Goal: Task Accomplishment & Management: Manage account settings

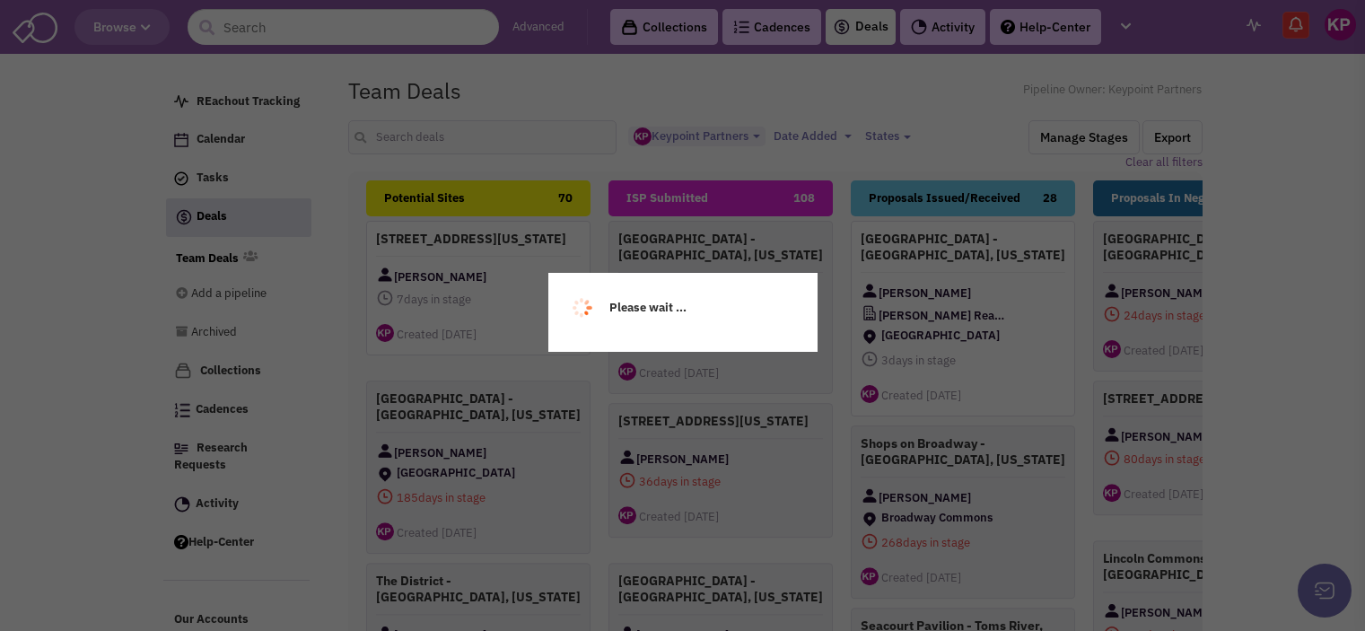
select select "1896"
select select
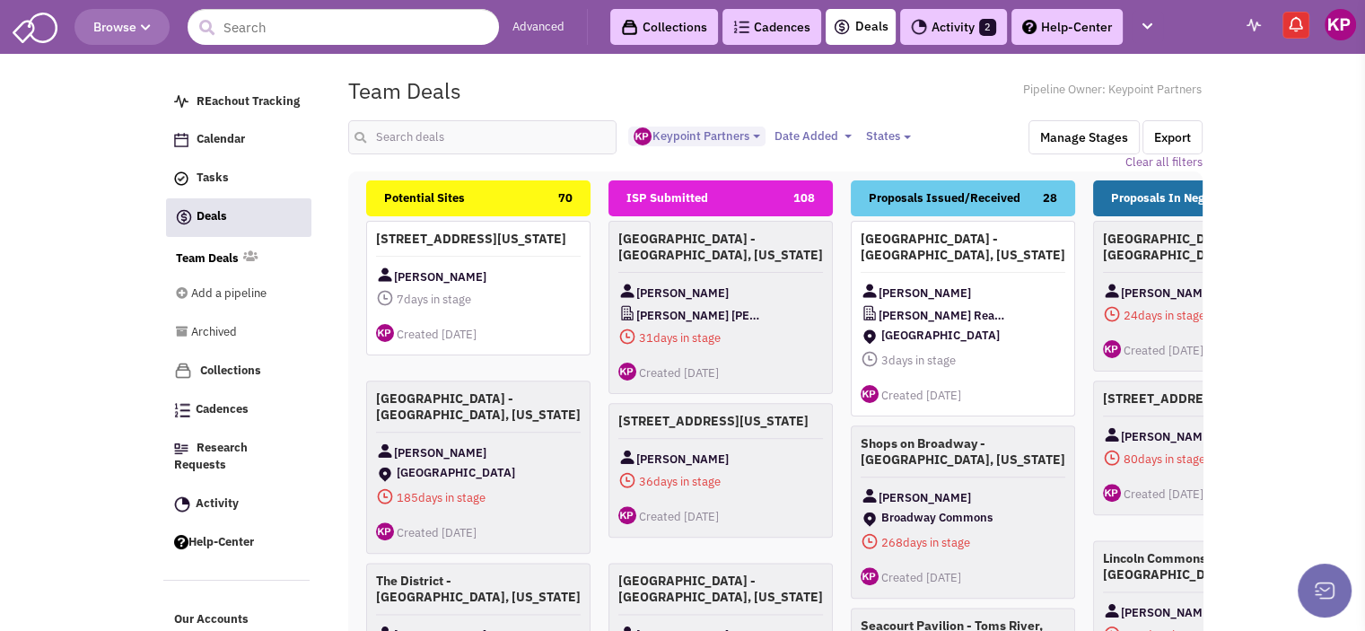
click at [958, 29] on link "Activity 2" at bounding box center [953, 27] width 107 height 36
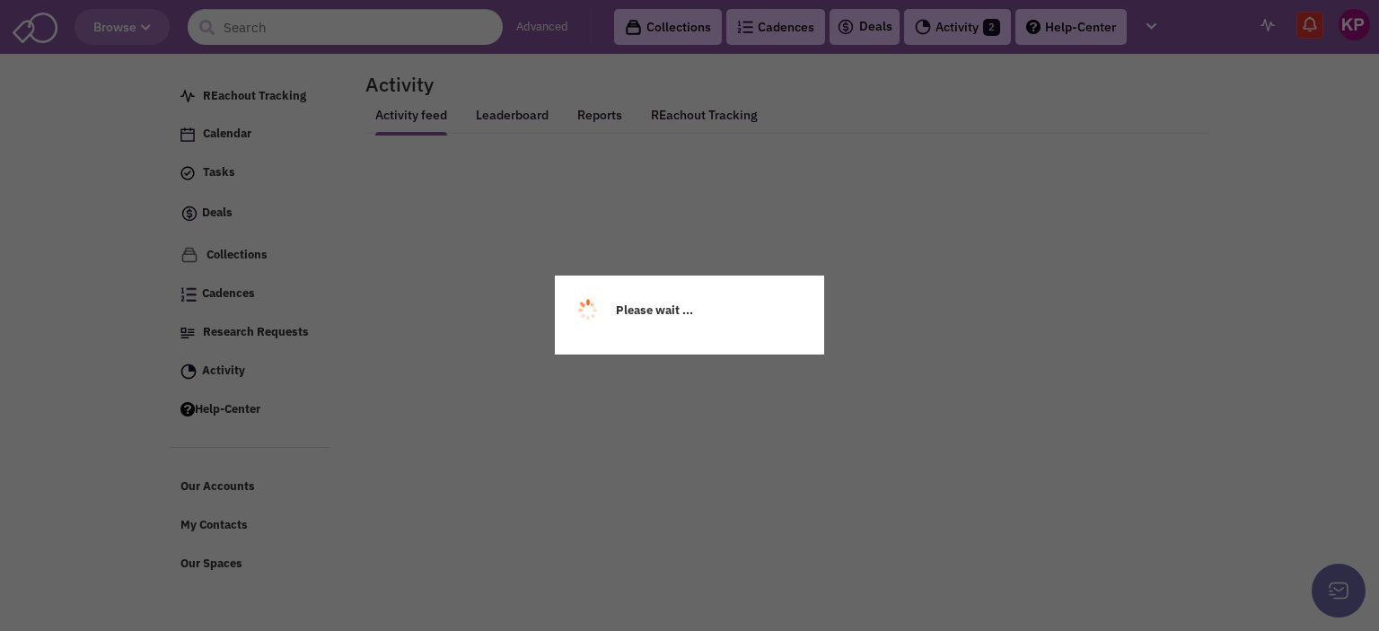
select select
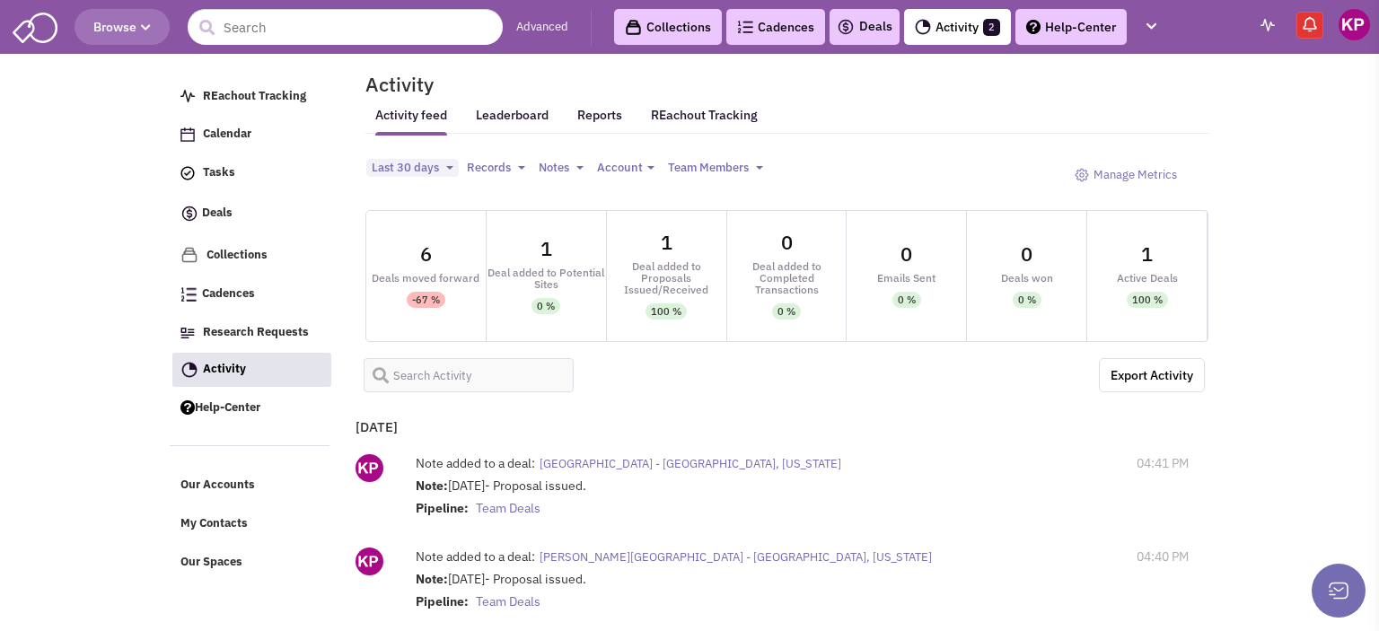
select select
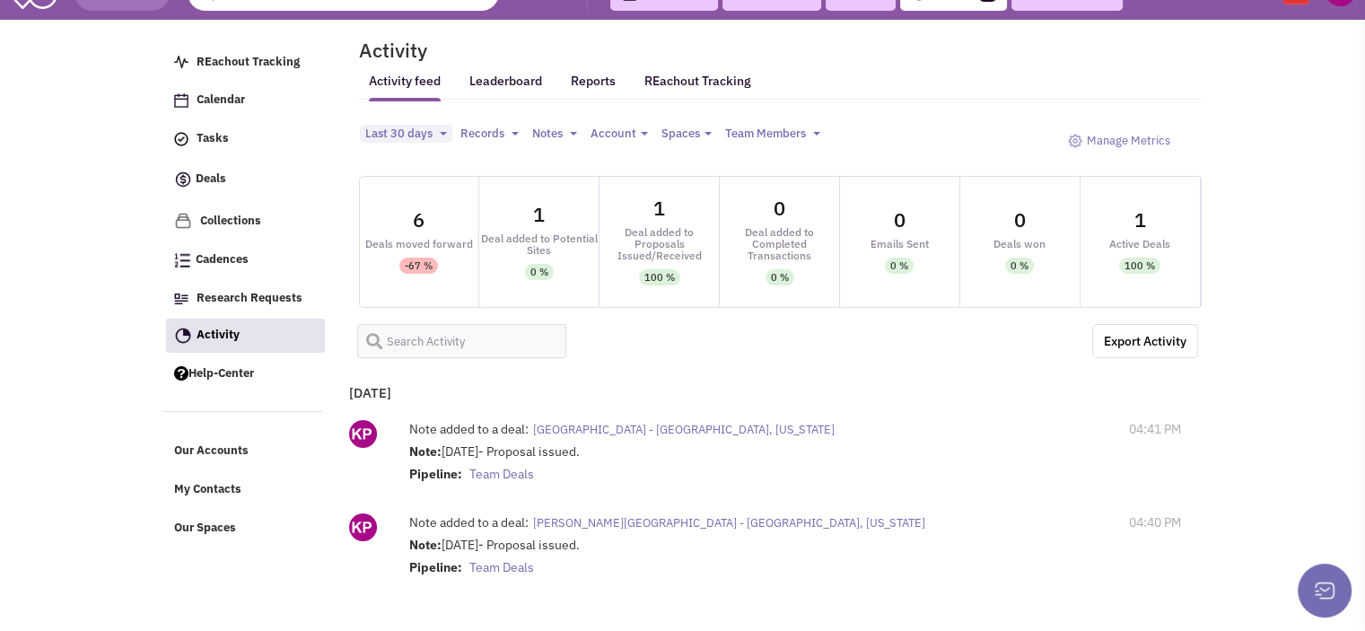
scroll to position [28, 0]
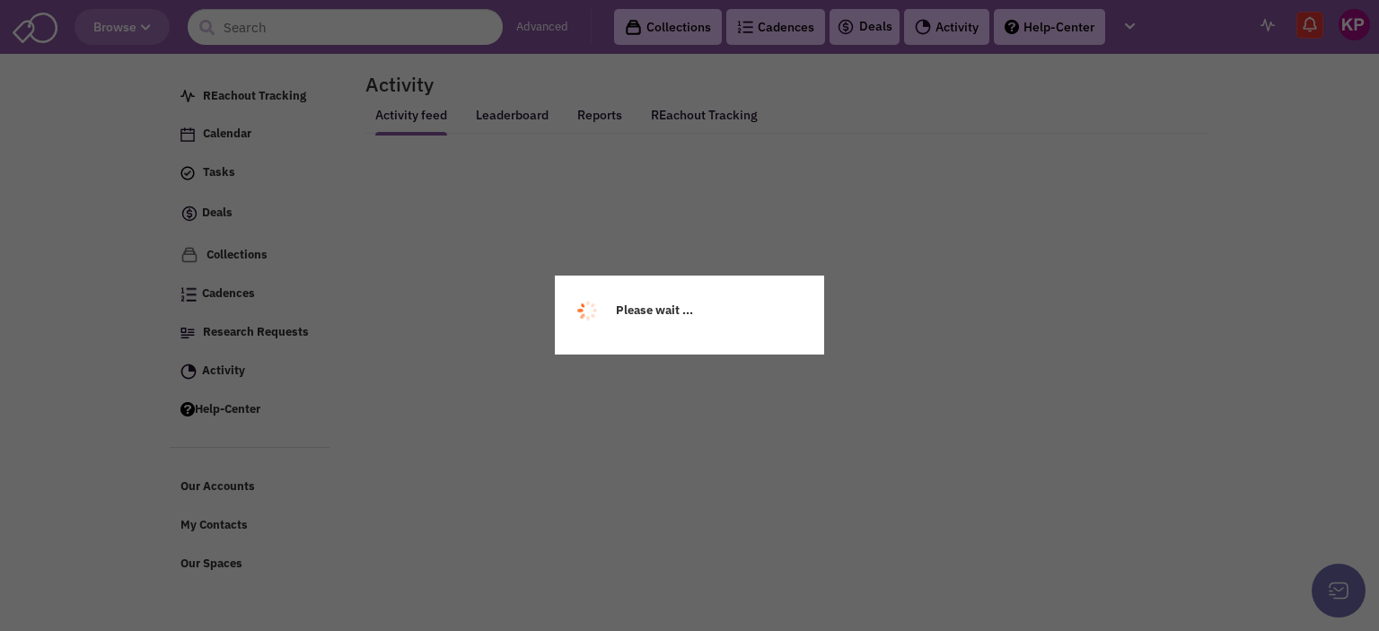
select select
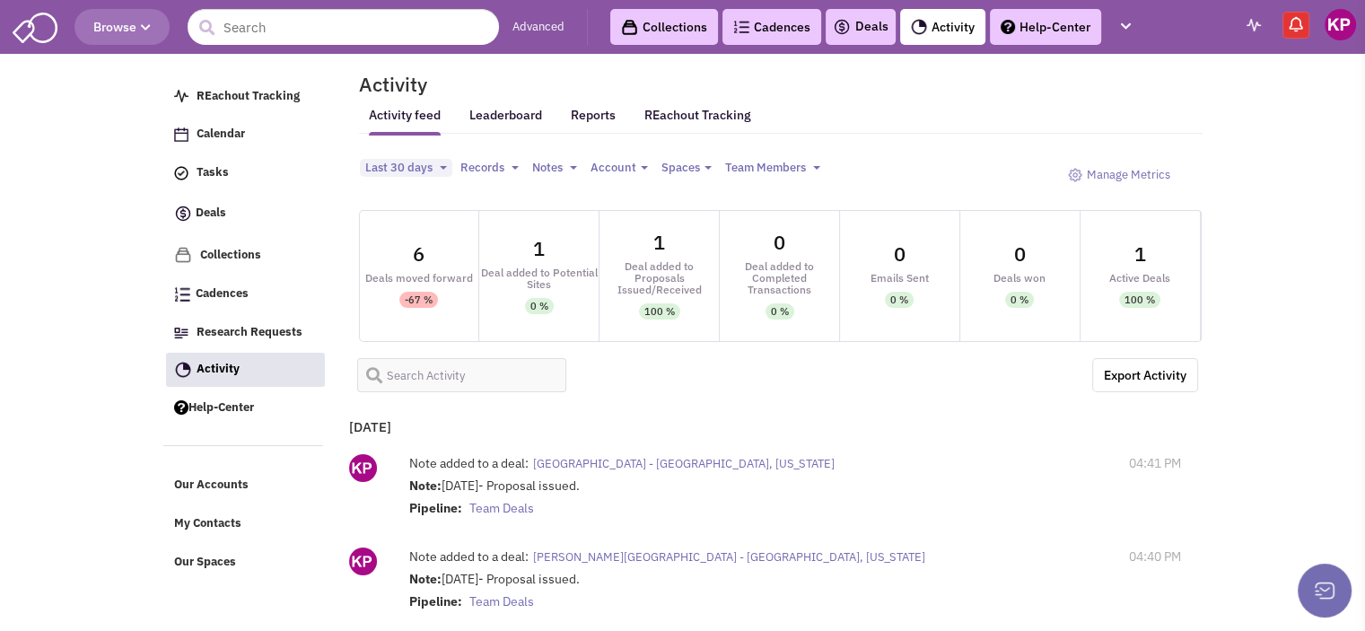
click at [858, 21] on link "Deals" at bounding box center [861, 27] width 56 height 22
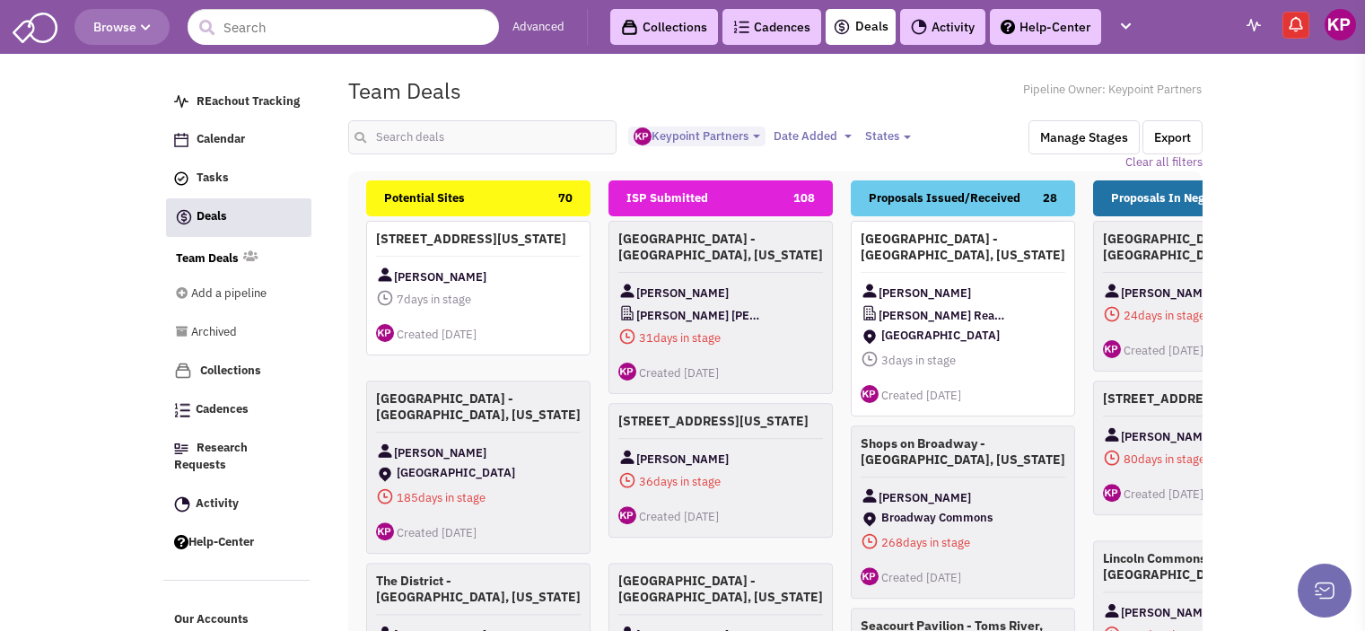
select select "1896"
select select
click at [505, 132] on input "text" at bounding box center [482, 137] width 269 height 34
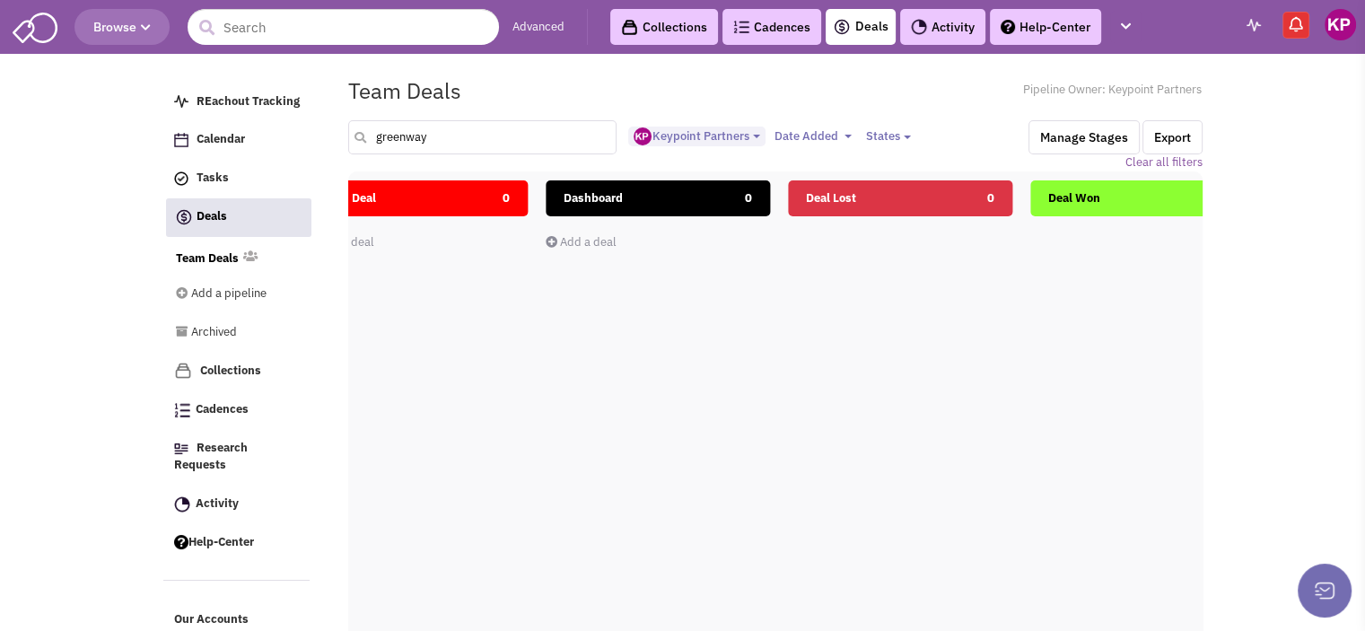
scroll to position [0, 2557]
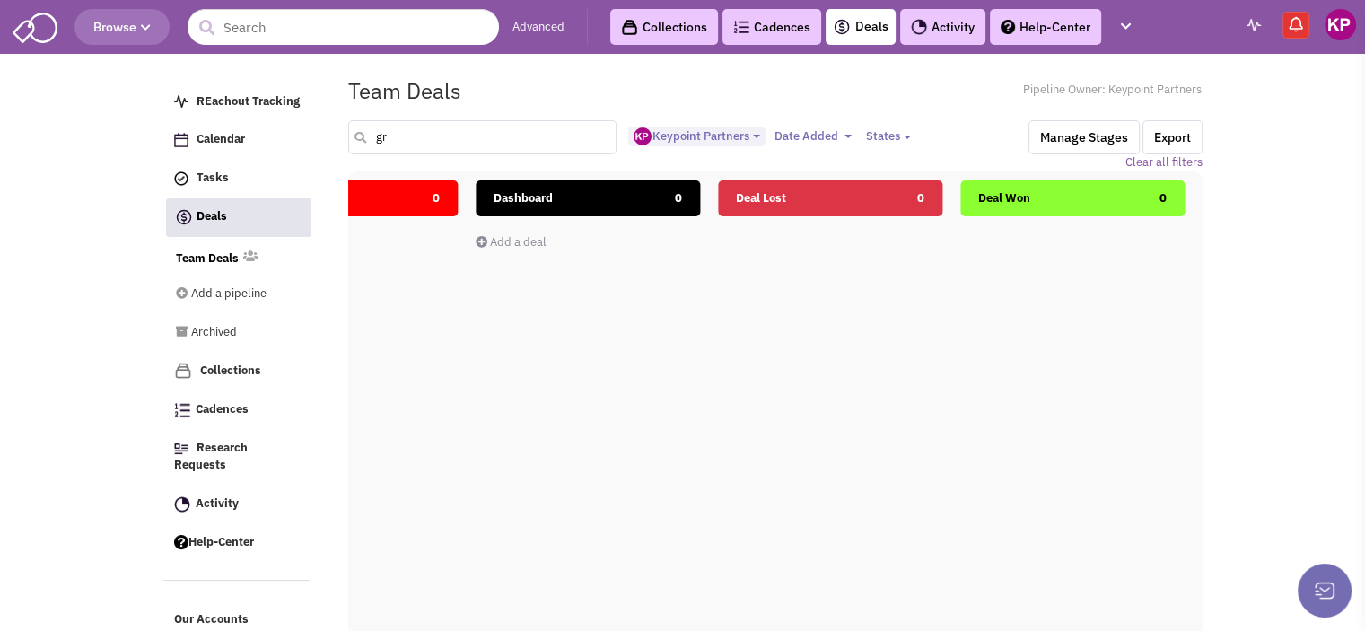
type input "g"
type input "r"
type input "[GEOGRAPHIC_DATA]"
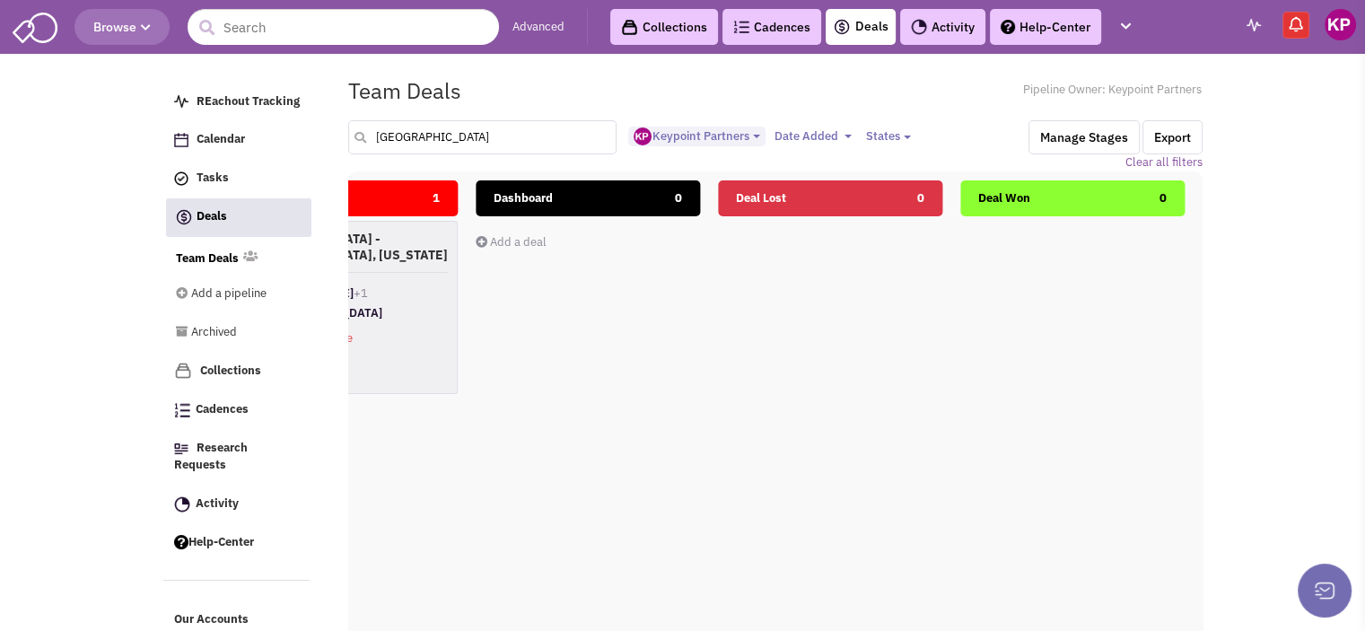
scroll to position [0, 0]
drag, startPoint x: 424, startPoint y: 136, endPoint x: 364, endPoint y: 137, distance: 59.3
click at [364, 137] on div "[GEOGRAPHIC_DATA]" at bounding box center [483, 137] width 293 height 34
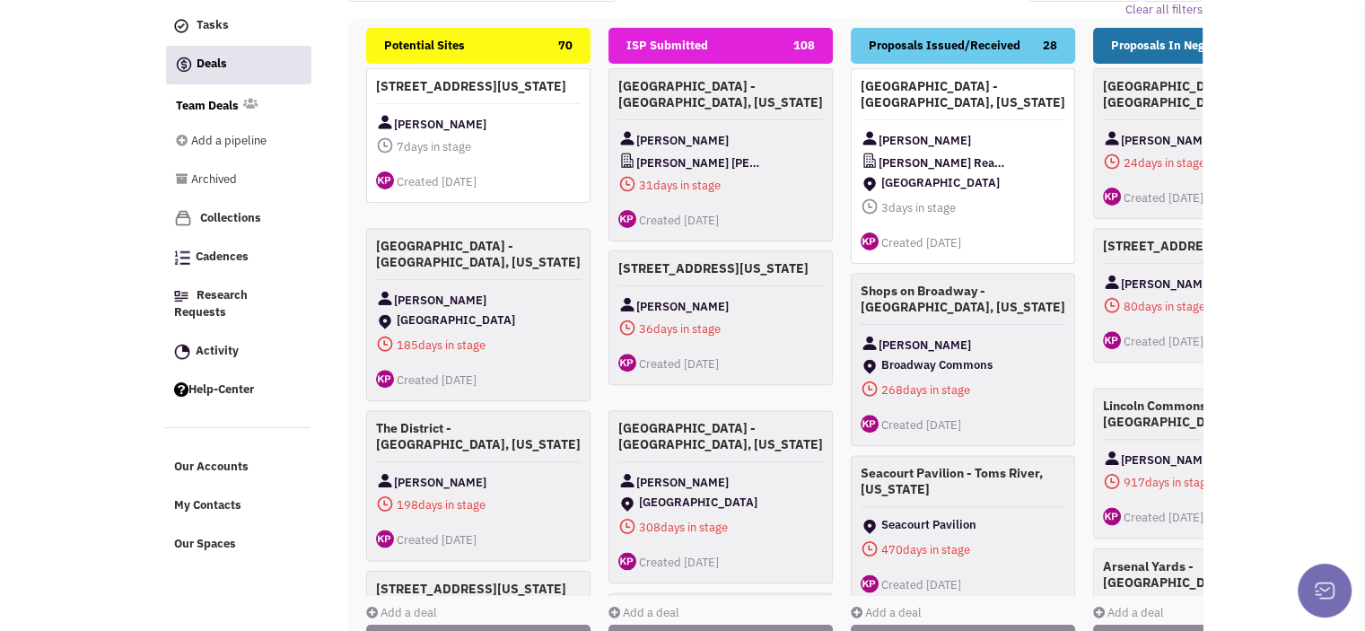
scroll to position [178, 0]
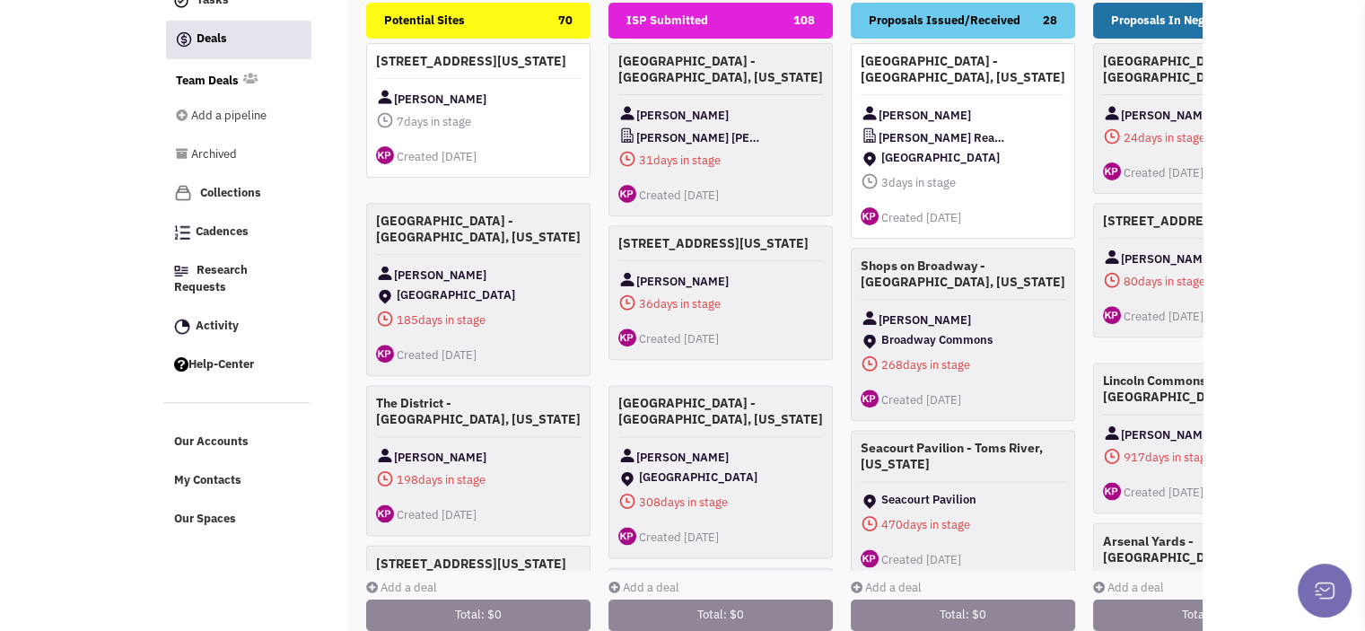
click at [381, 588] on link "Add a deal" at bounding box center [401, 587] width 71 height 15
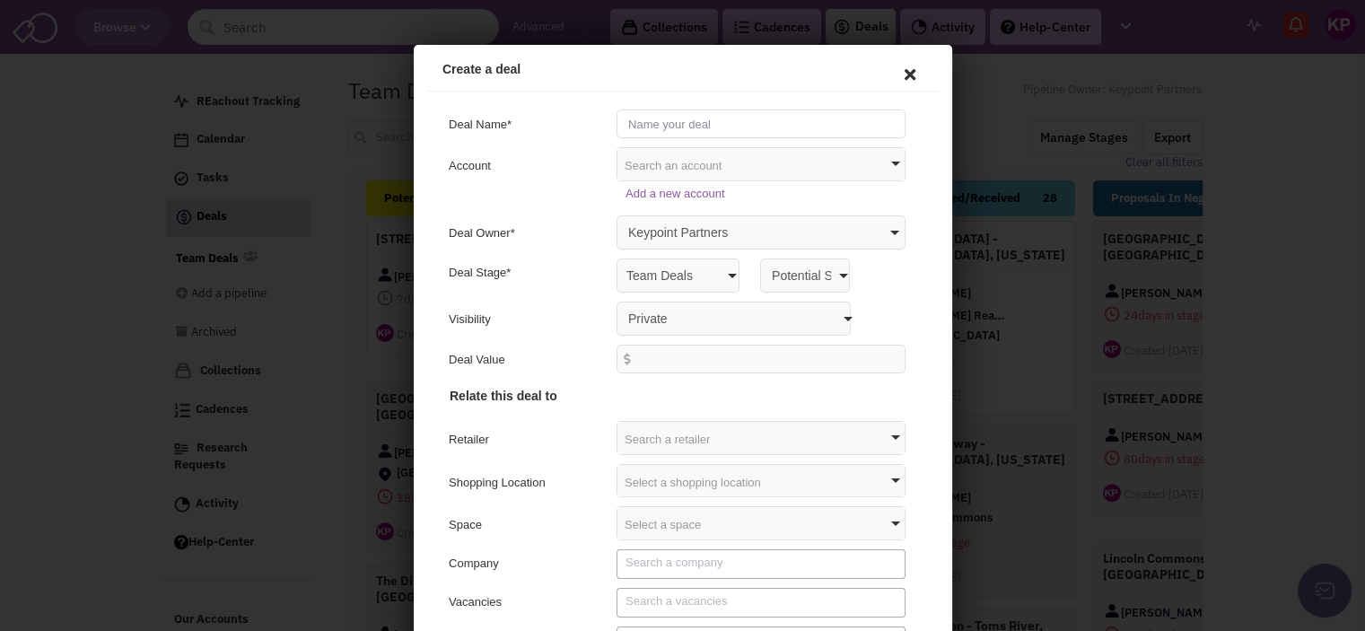
click at [678, 112] on input "text" at bounding box center [757, 121] width 289 height 29
type input "Regal Greenway - [GEOGRAPHIC_DATA], [US_STATE]"
click at [726, 229] on select "Keypoint Partners [PERSON_NAME] [PERSON_NAME] [PERSON_NAME]" at bounding box center [757, 230] width 289 height 34
click at [567, 190] on div "Add a new account" at bounding box center [680, 192] width 492 height 26
click at [646, 311] on select "Private Anyone with access to this pipeline" at bounding box center [730, 316] width 234 height 34
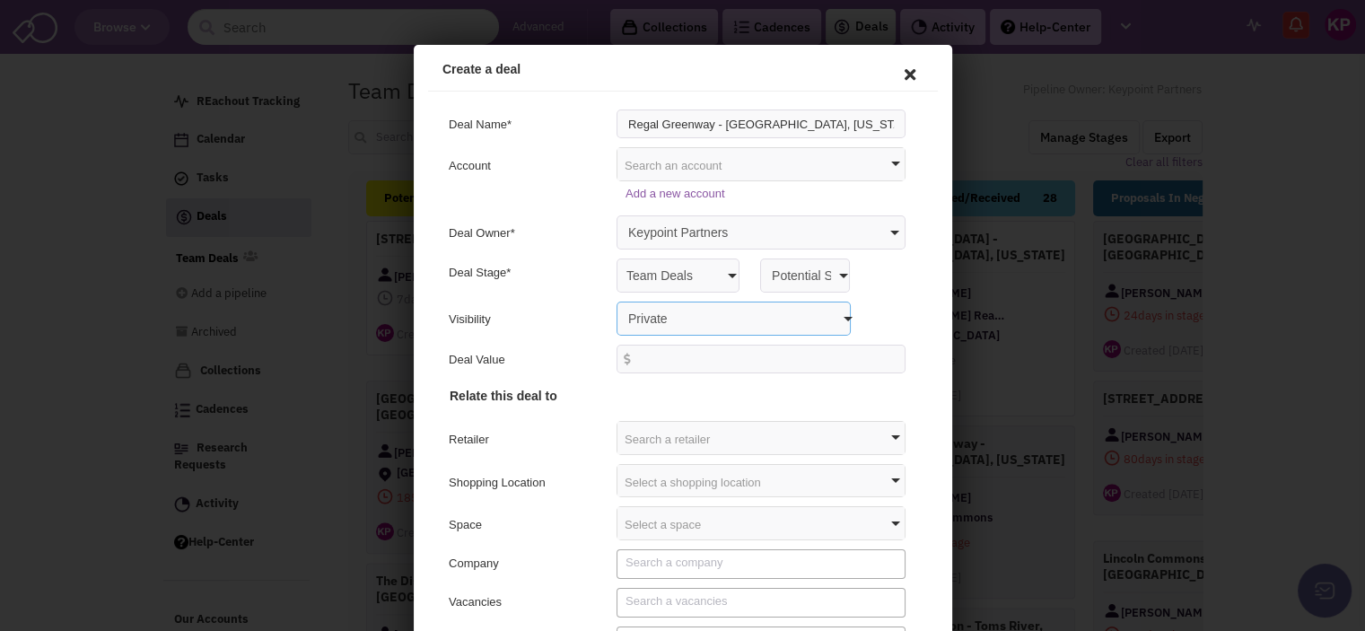
select select "false"
click at [613, 299] on select "Private Anyone with access to this pipeline" at bounding box center [730, 316] width 234 height 34
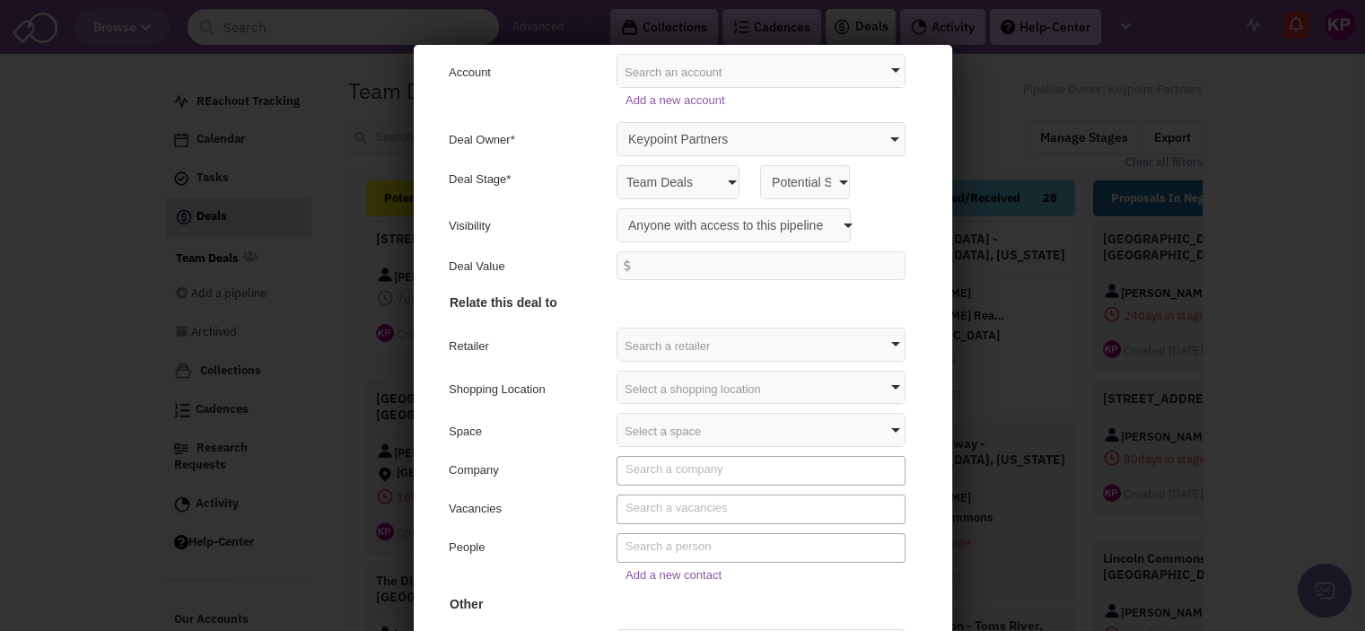
click at [653, 385] on div "Select a shopping location" at bounding box center [757, 385] width 287 height 32
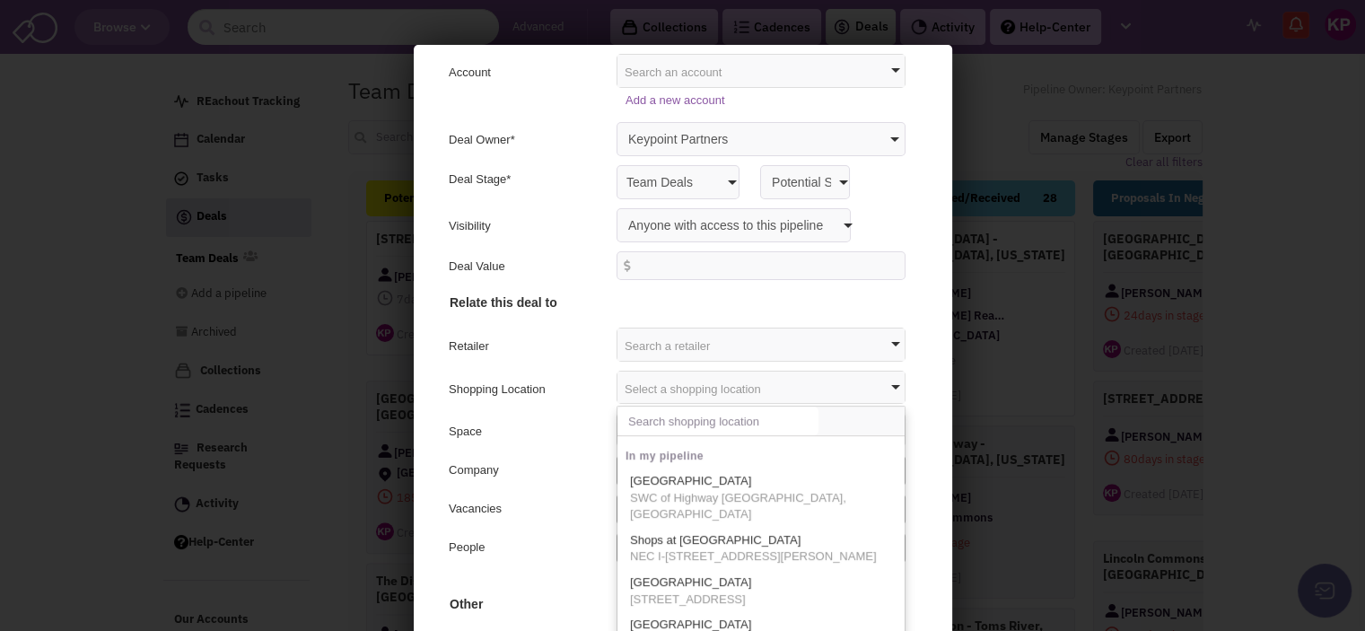
click at [669, 417] on input "text" at bounding box center [714, 418] width 201 height 29
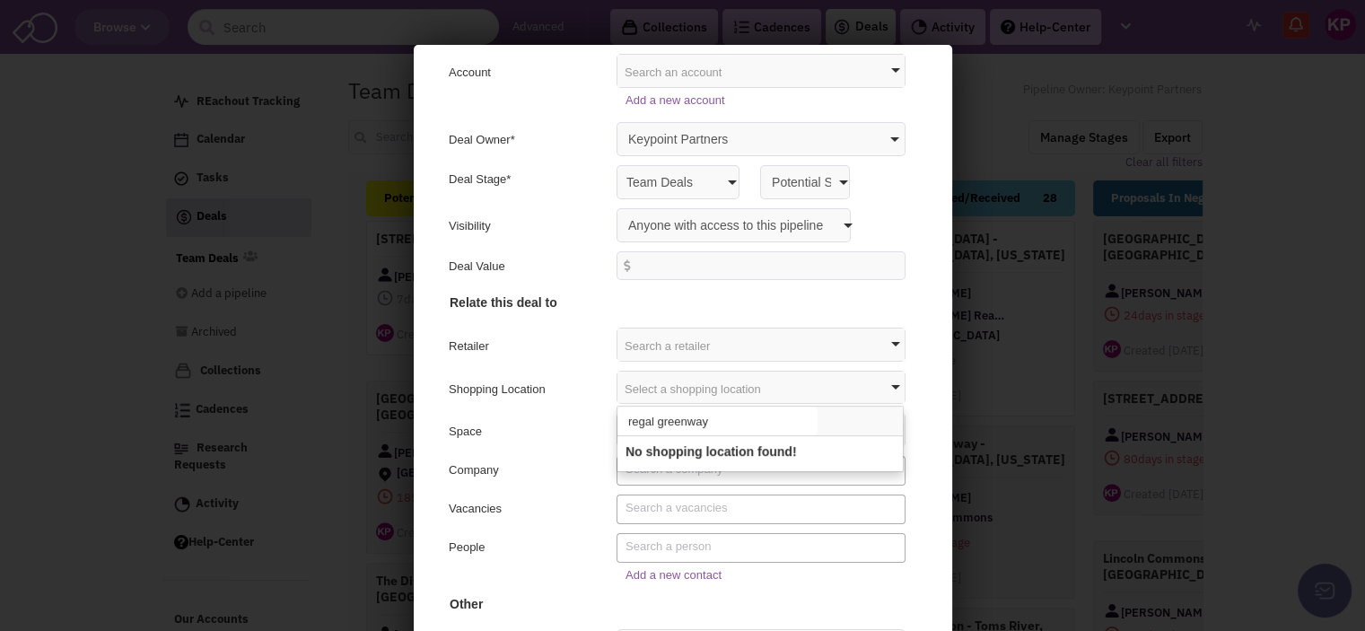
type input "regal greenway"
click at [579, 429] on div "Space" at bounding box center [523, 432] width 156 height 22
click at [662, 572] on link "Add a new contact" at bounding box center [670, 572] width 96 height 13
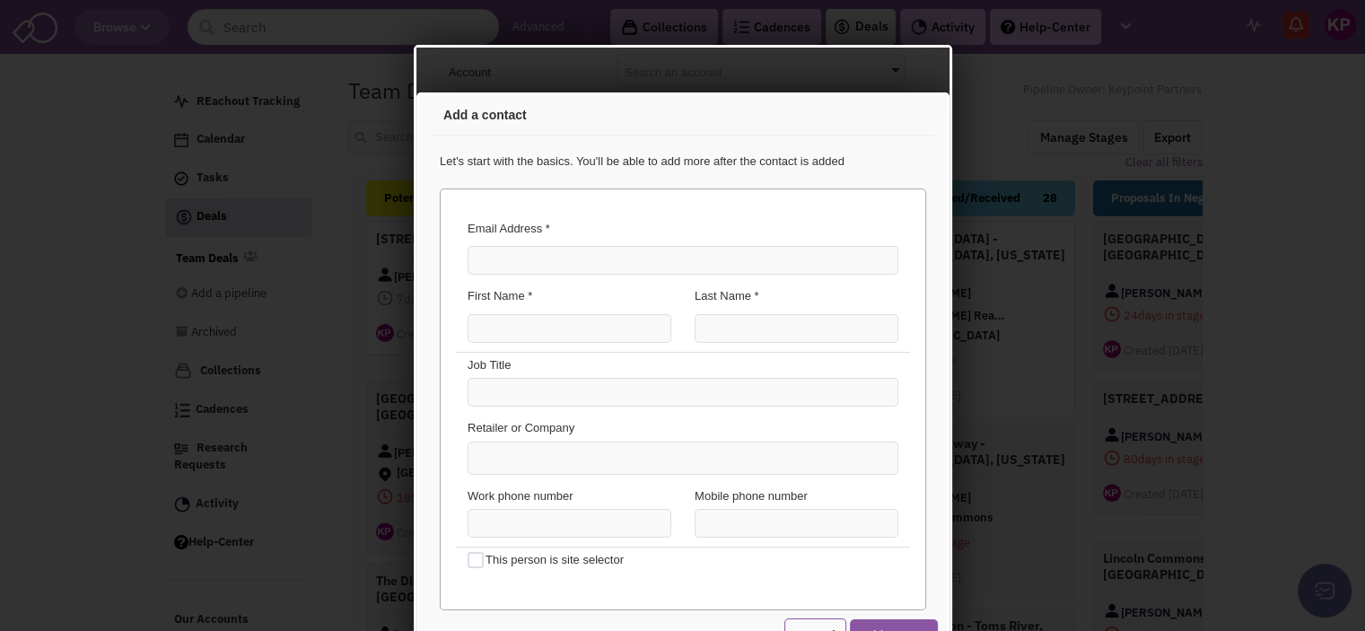
scroll to position [0, 0]
click at [500, 271] on input "Email Address *" at bounding box center [679, 257] width 431 height 29
paste input "[PERSON_NAME][EMAIL_ADDRESS][DOMAIN_NAME]"
type input "[PERSON_NAME][EMAIL_ADDRESS][DOMAIN_NAME]"
click at [493, 329] on input "First Name *" at bounding box center [566, 326] width 204 height 29
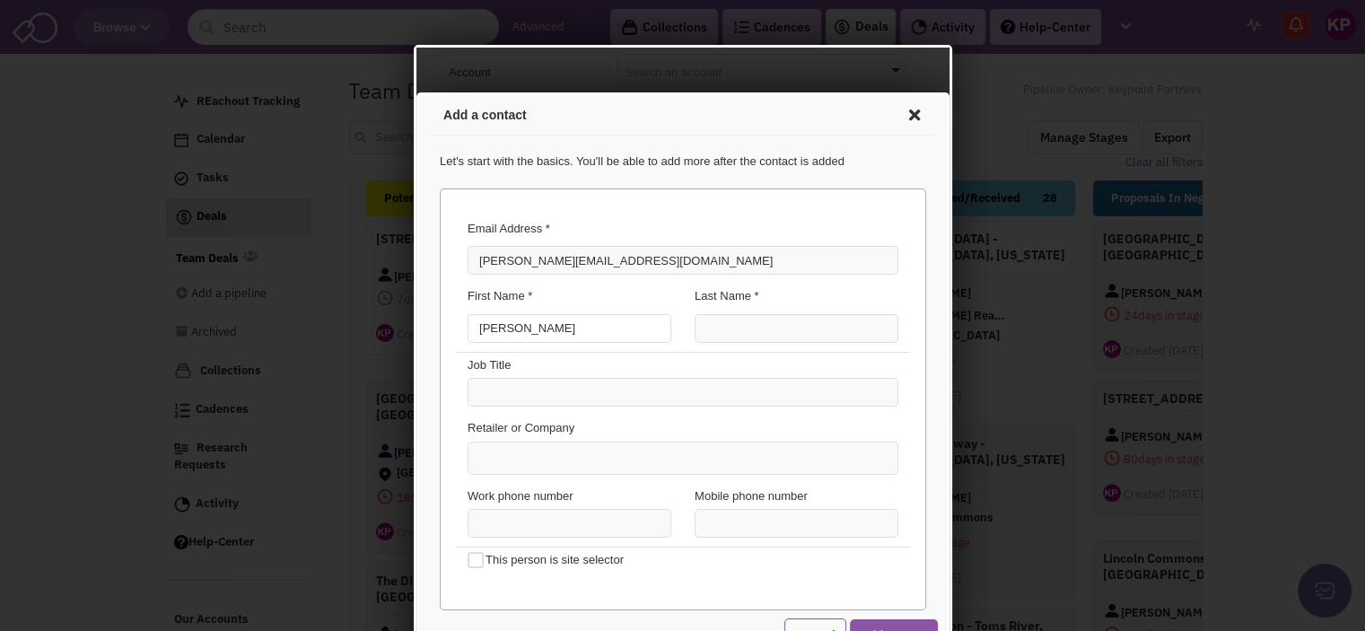
type input "[PERSON_NAME]"
click at [718, 329] on input "Last Name *" at bounding box center [793, 326] width 204 height 29
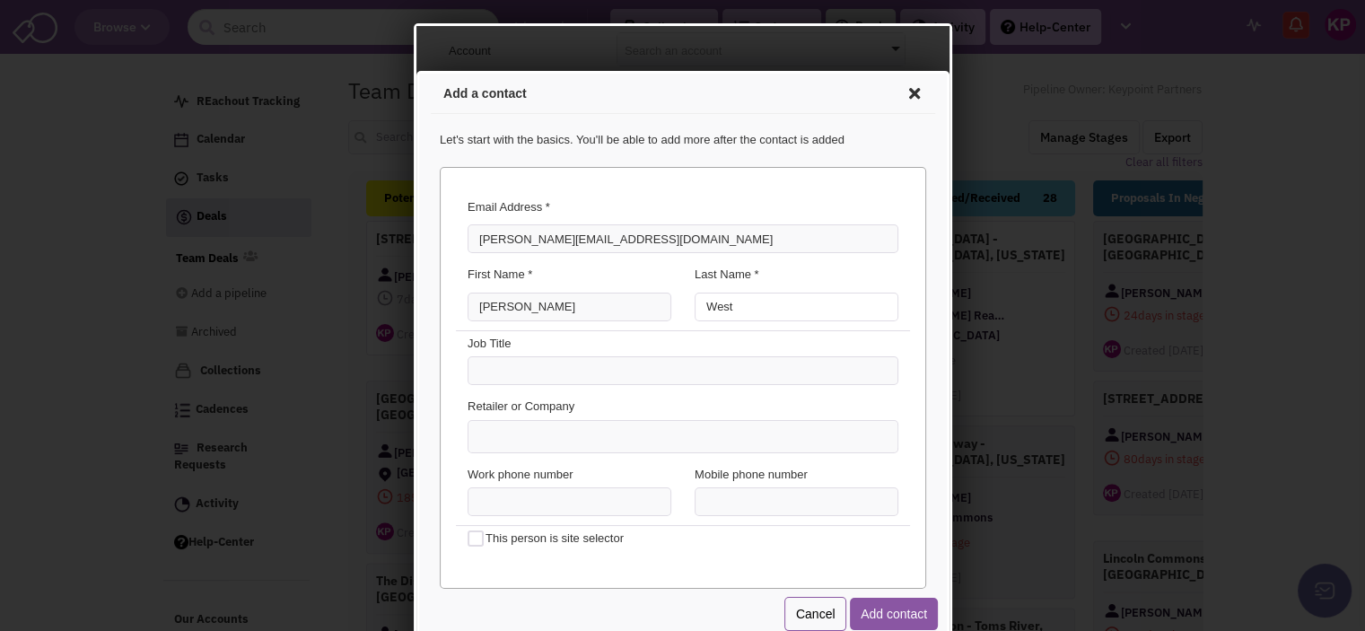
scroll to position [23, 0]
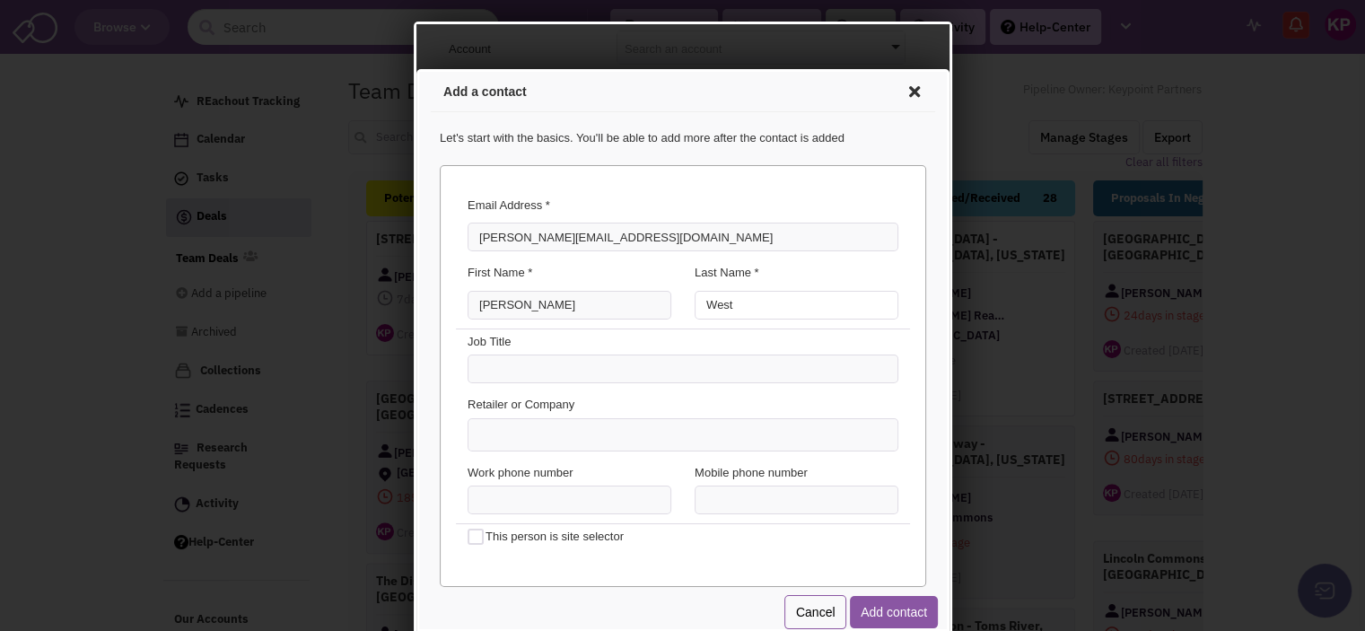
type input "West"
click at [543, 438] on ul at bounding box center [679, 432] width 429 height 31
click at [416, 69] on select at bounding box center [416, 69] width 0 height 0
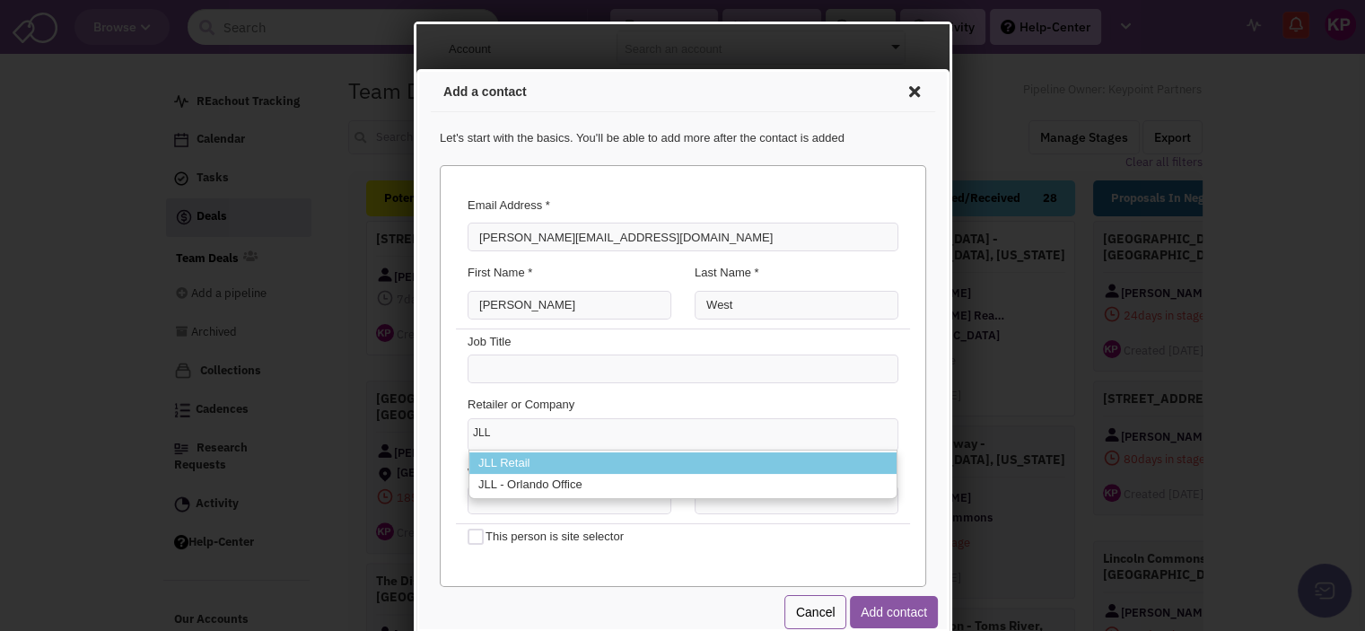
type input "JLL"
click at [542, 451] on li "JLL Retail" at bounding box center [679, 461] width 427 height 22
click at [416, 69] on select "JLL JLL Retail JLL - Orlando Office" at bounding box center [416, 69] width 0 height 0
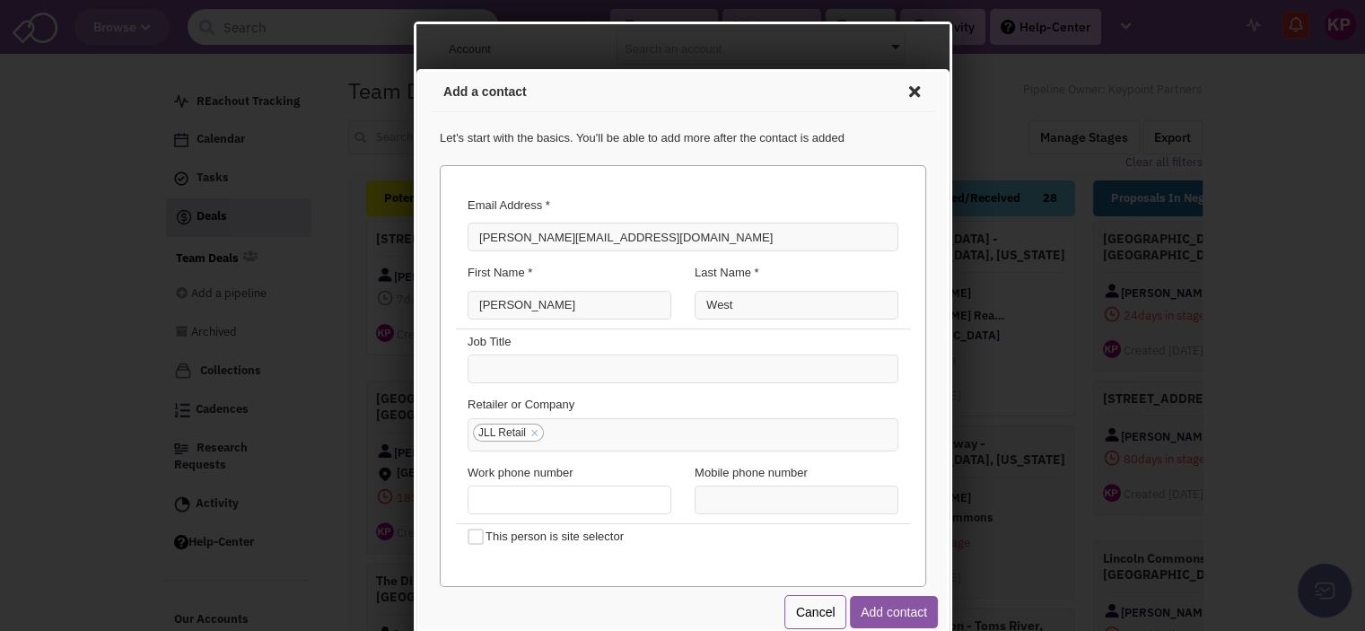
type input "(___) ___-____"
click at [582, 494] on input "(___) ___-____" at bounding box center [566, 497] width 204 height 29
paste input "713) 852-3535"
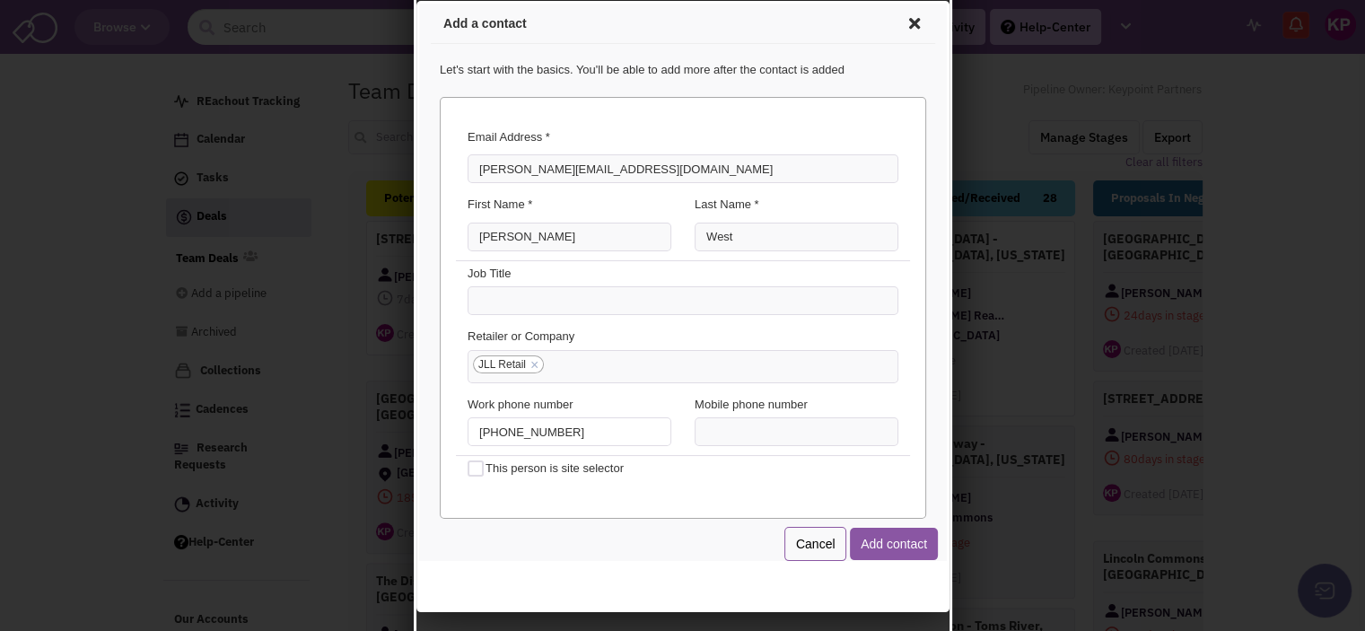
scroll to position [93, 0]
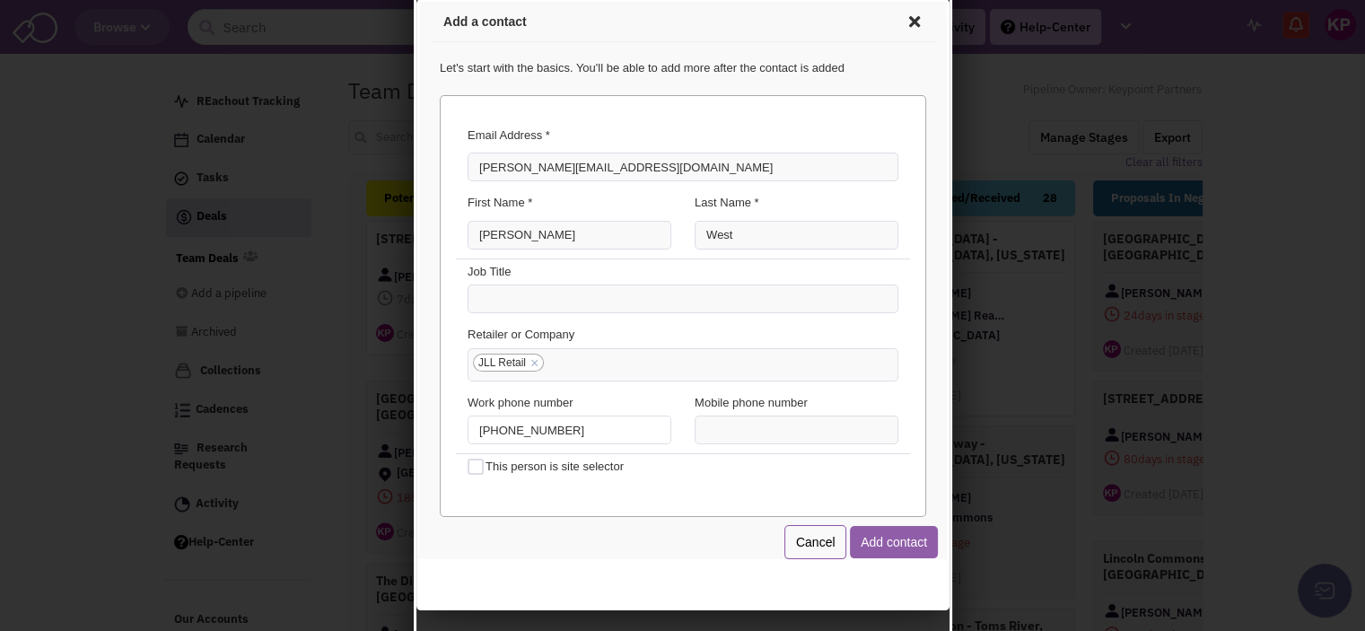
type input "[PHONE_NUMBER]"
click at [852, 536] on button "Add contact" at bounding box center [891, 539] width 88 height 32
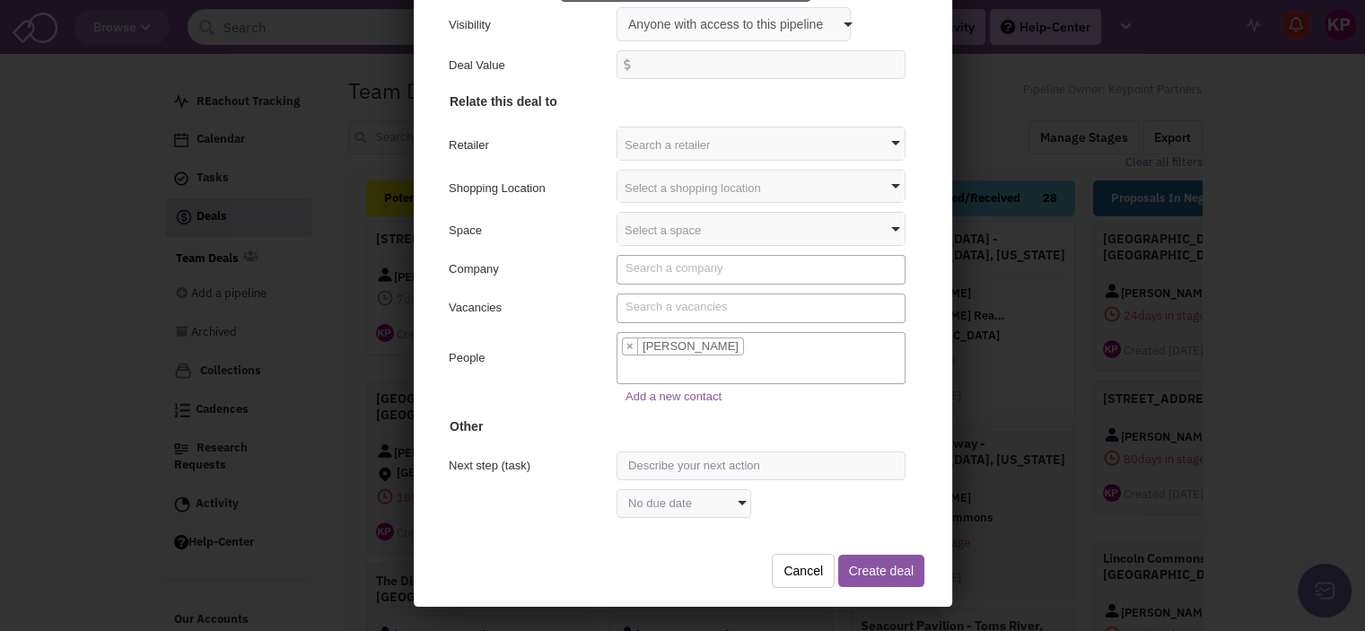
scroll to position [10, 0]
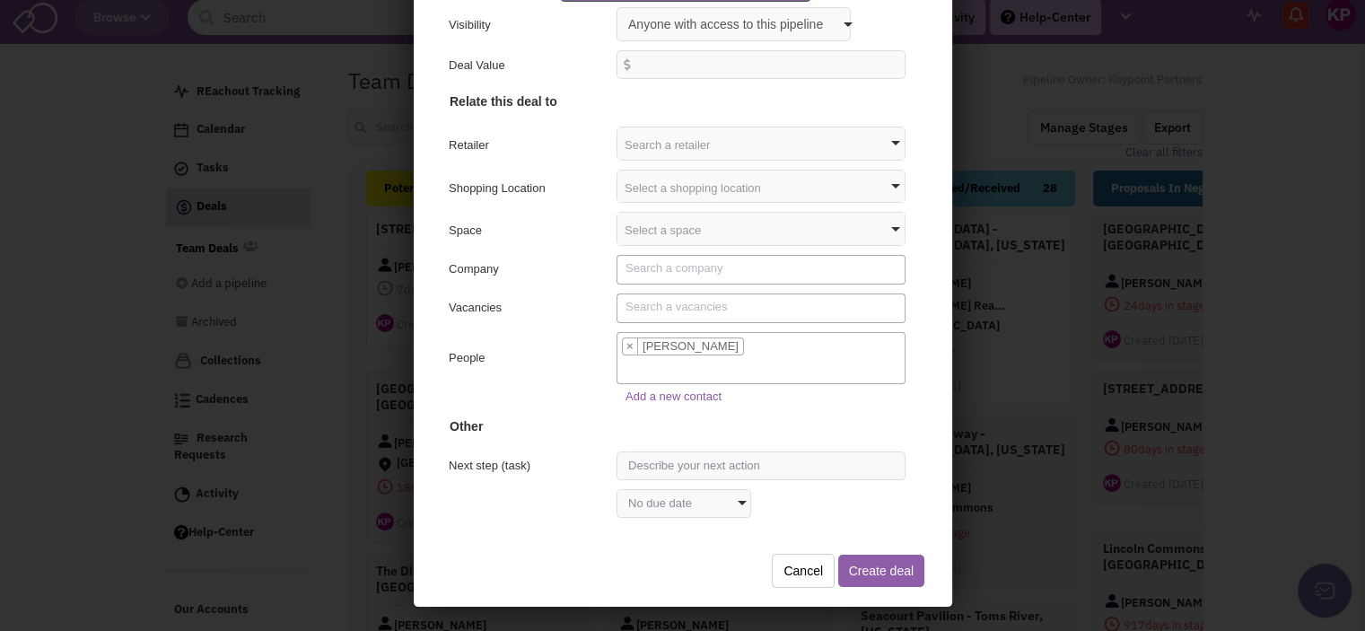
click at [876, 568] on button "Create deal" at bounding box center [878, 568] width 86 height 32
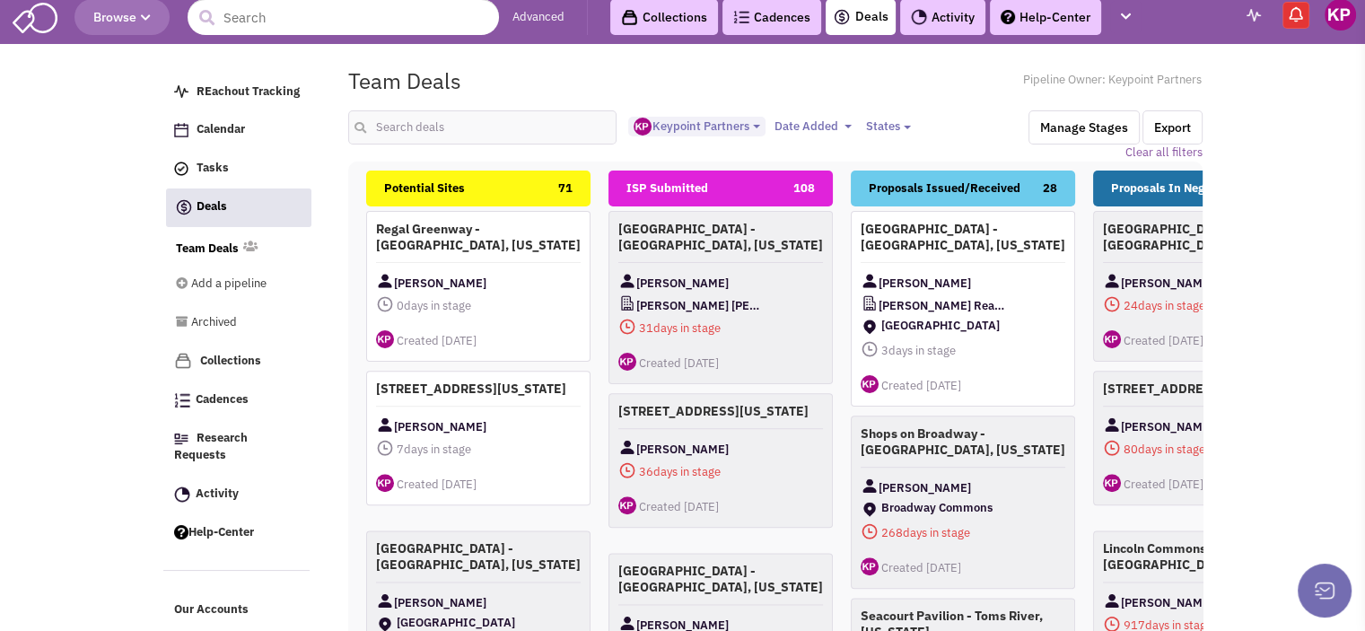
scroll to position [0, 0]
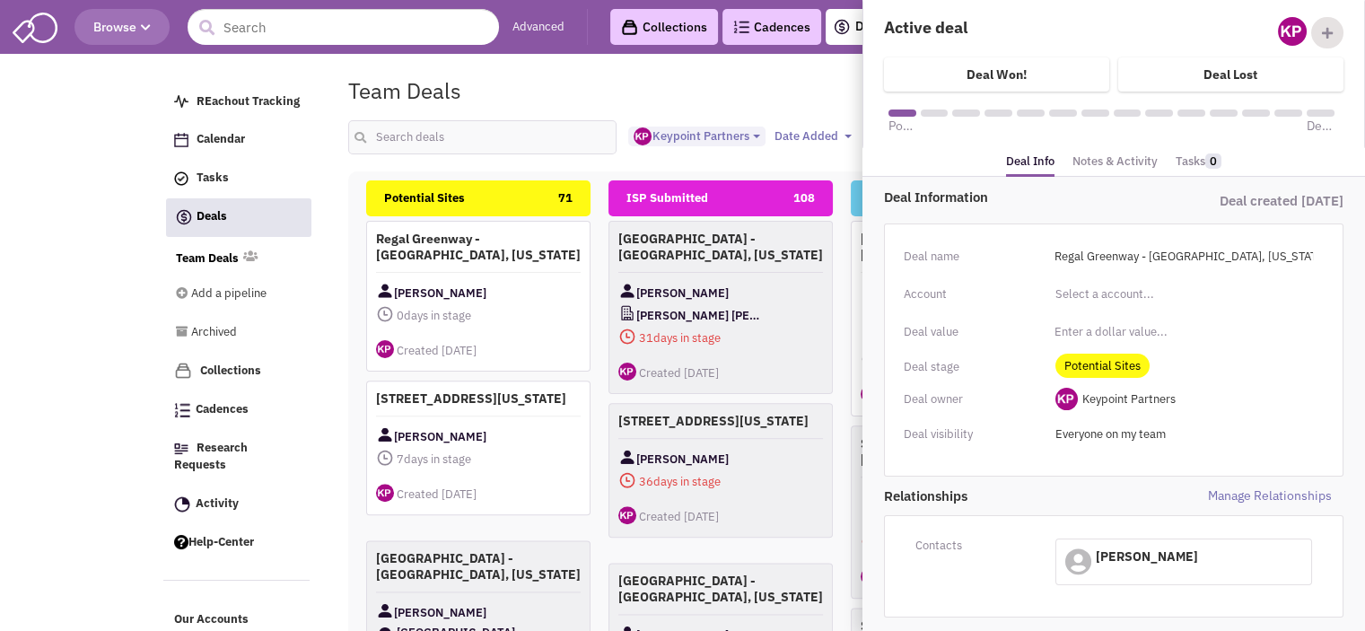
click at [1075, 162] on link "Notes & Activity" at bounding box center [1115, 162] width 85 height 26
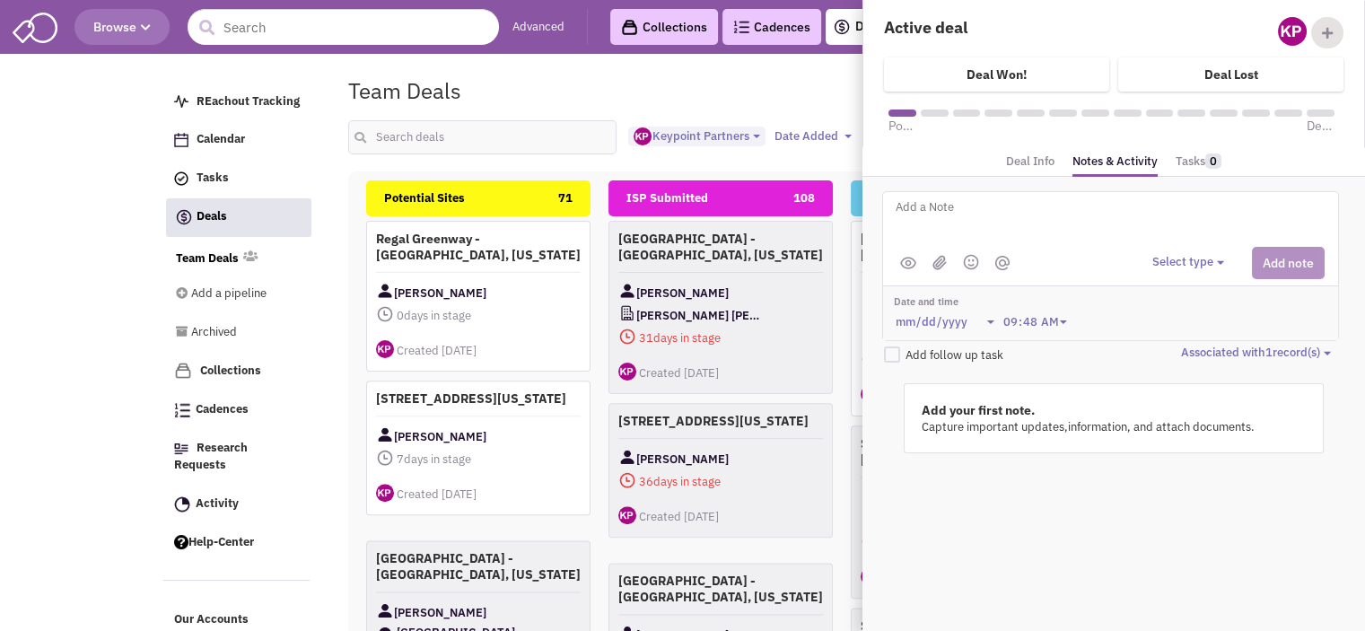
click at [1004, 218] on textarea at bounding box center [1116, 221] width 444 height 49
paste textarea "[STREET_ADDRESS]"
type textarea "Address: [STREET_ADDRESS]"
click at [1201, 264] on button "Select type" at bounding box center [1191, 262] width 77 height 17
click at [1189, 344] on div "Log a note" at bounding box center [1180, 347] width 44 height 17
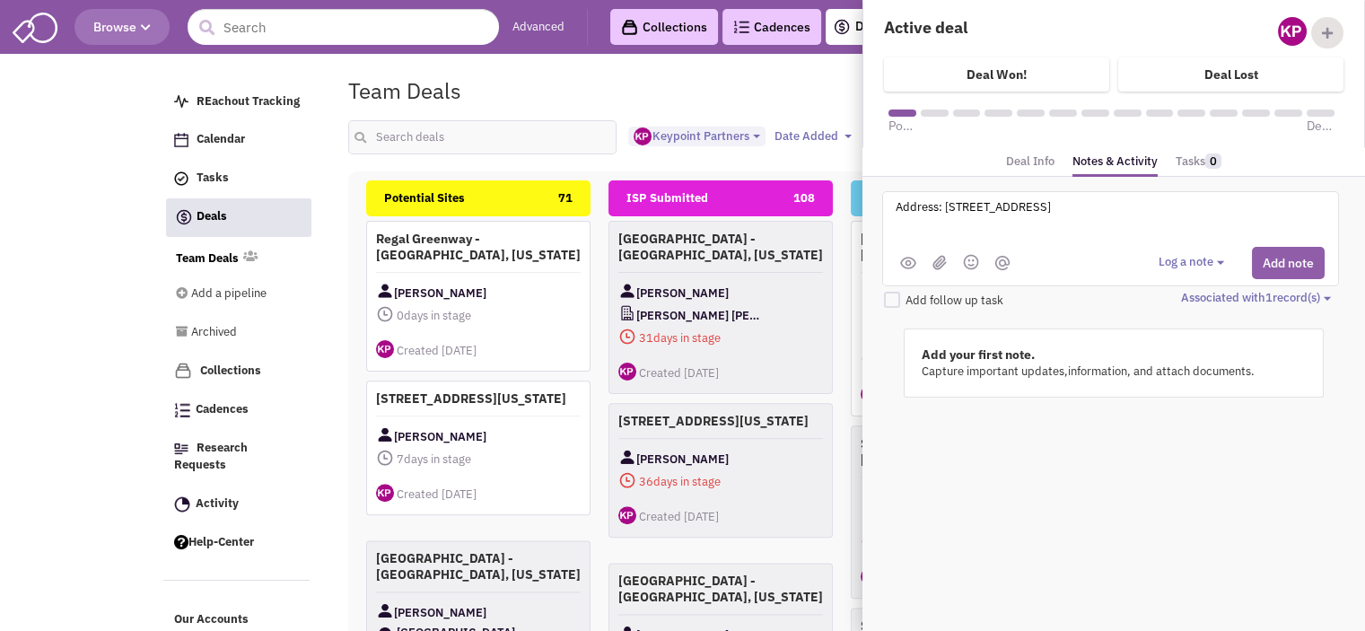
click at [1290, 254] on button "Add note" at bounding box center [1288, 263] width 73 height 32
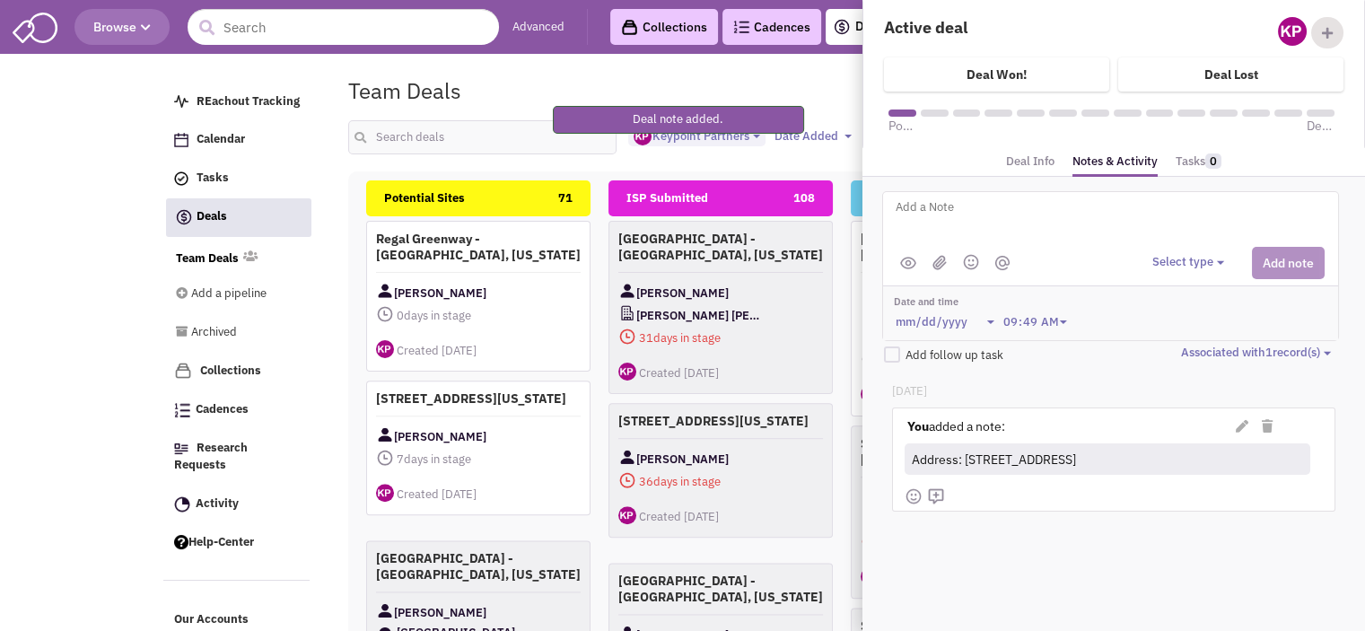
click at [1072, 204] on textarea at bounding box center [1116, 221] width 444 height 49
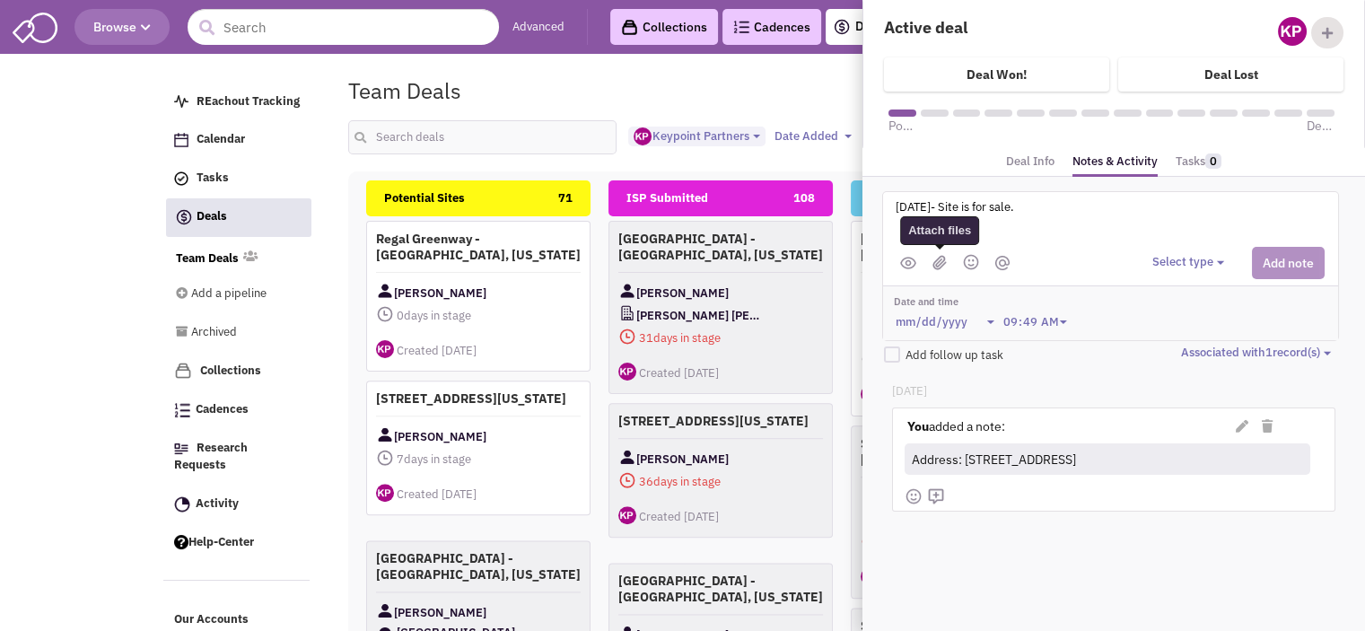
type textarea "[DATE]- Site is for sale."
click at [935, 264] on img at bounding box center [940, 262] width 14 height 15
click at [1167, 258] on div "Select type Select type" at bounding box center [1239, 263] width 172 height 32
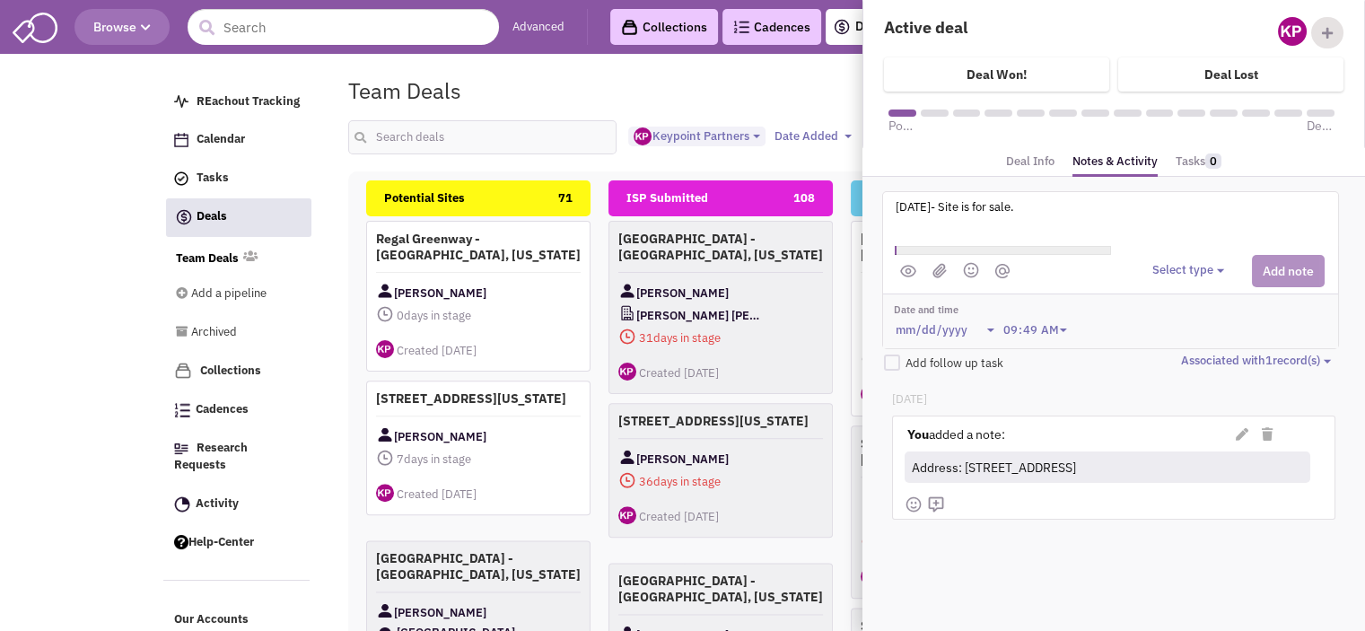
click at [1172, 268] on button "Select type" at bounding box center [1191, 270] width 77 height 17
click at [1185, 347] on div "Log a note" at bounding box center [1180, 355] width 44 height 17
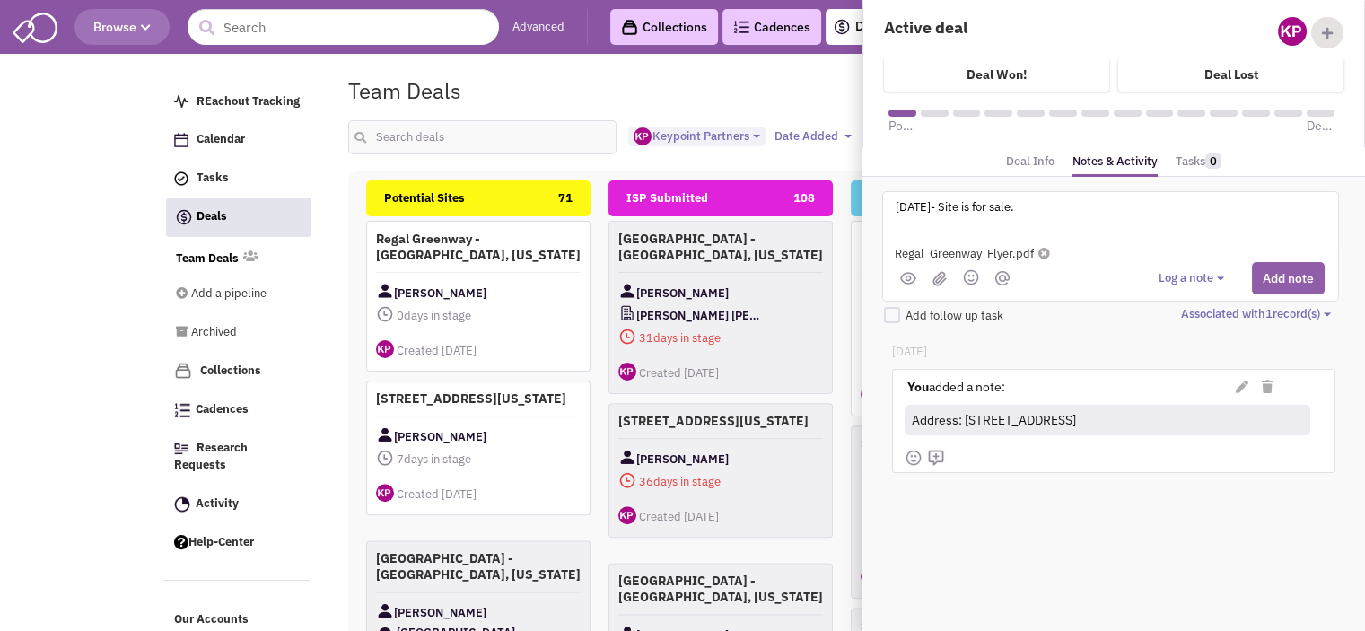
click at [1273, 284] on button "Add note" at bounding box center [1288, 278] width 73 height 32
